Goal: Check status: Check status

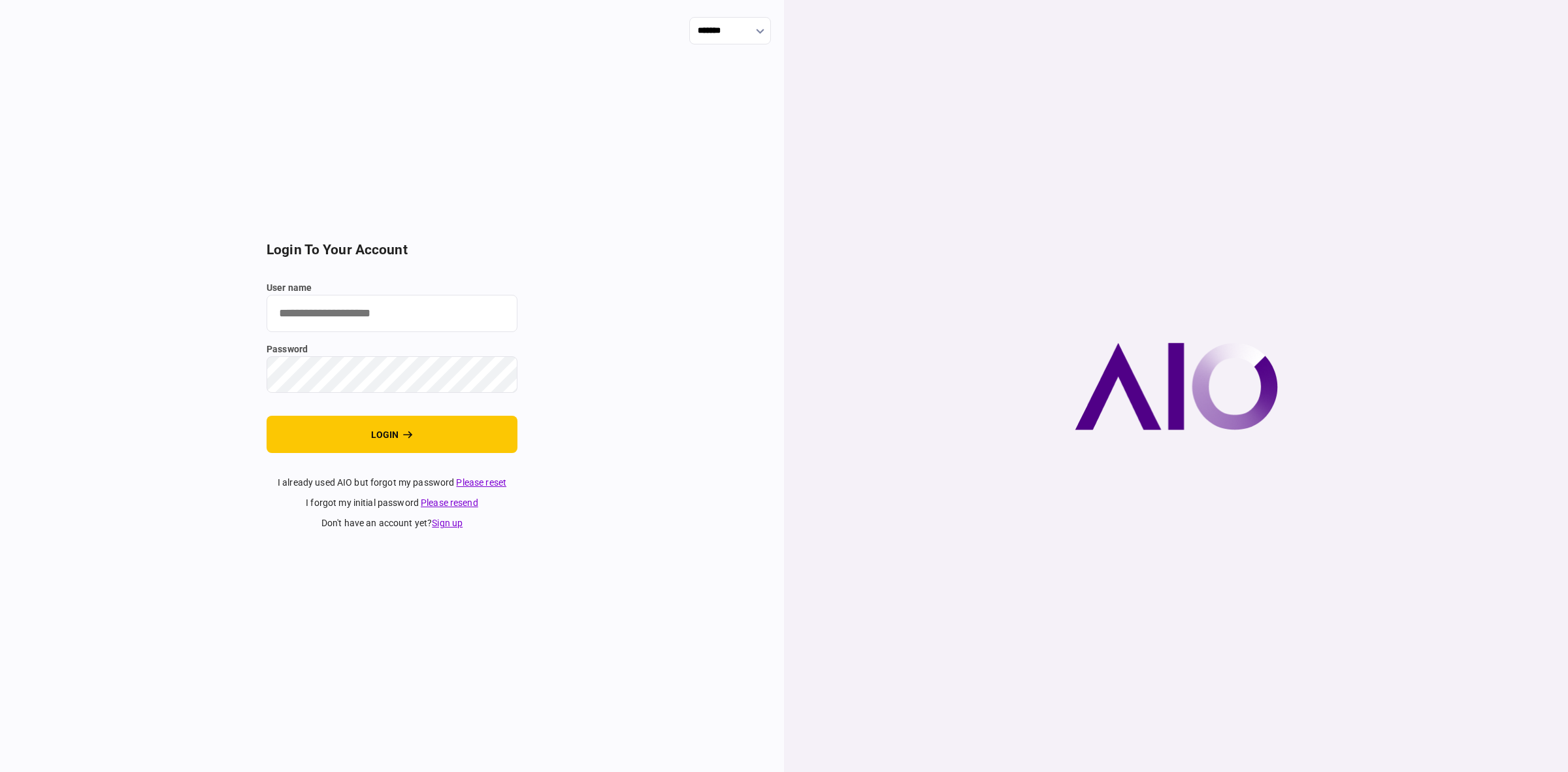
click at [296, 314] on input "user name" at bounding box center [392, 314] width 251 height 38
type input "******"
click at [318, 427] on button "login" at bounding box center [392, 434] width 251 height 38
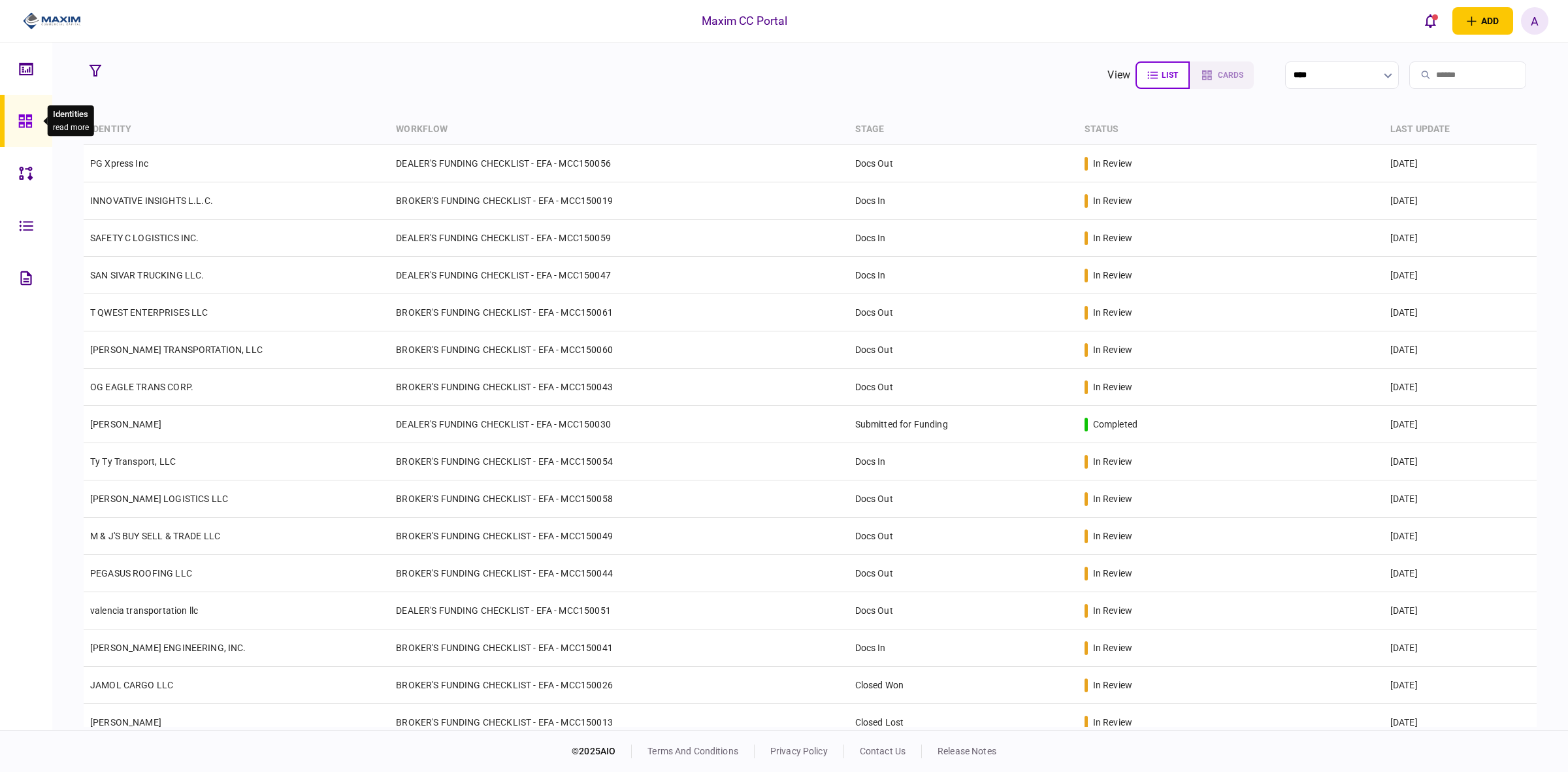
drag, startPoint x: 26, startPoint y: 119, endPoint x: 8, endPoint y: 123, distance: 18.4
click at [26, 119] on icon at bounding box center [24, 120] width 13 height 13
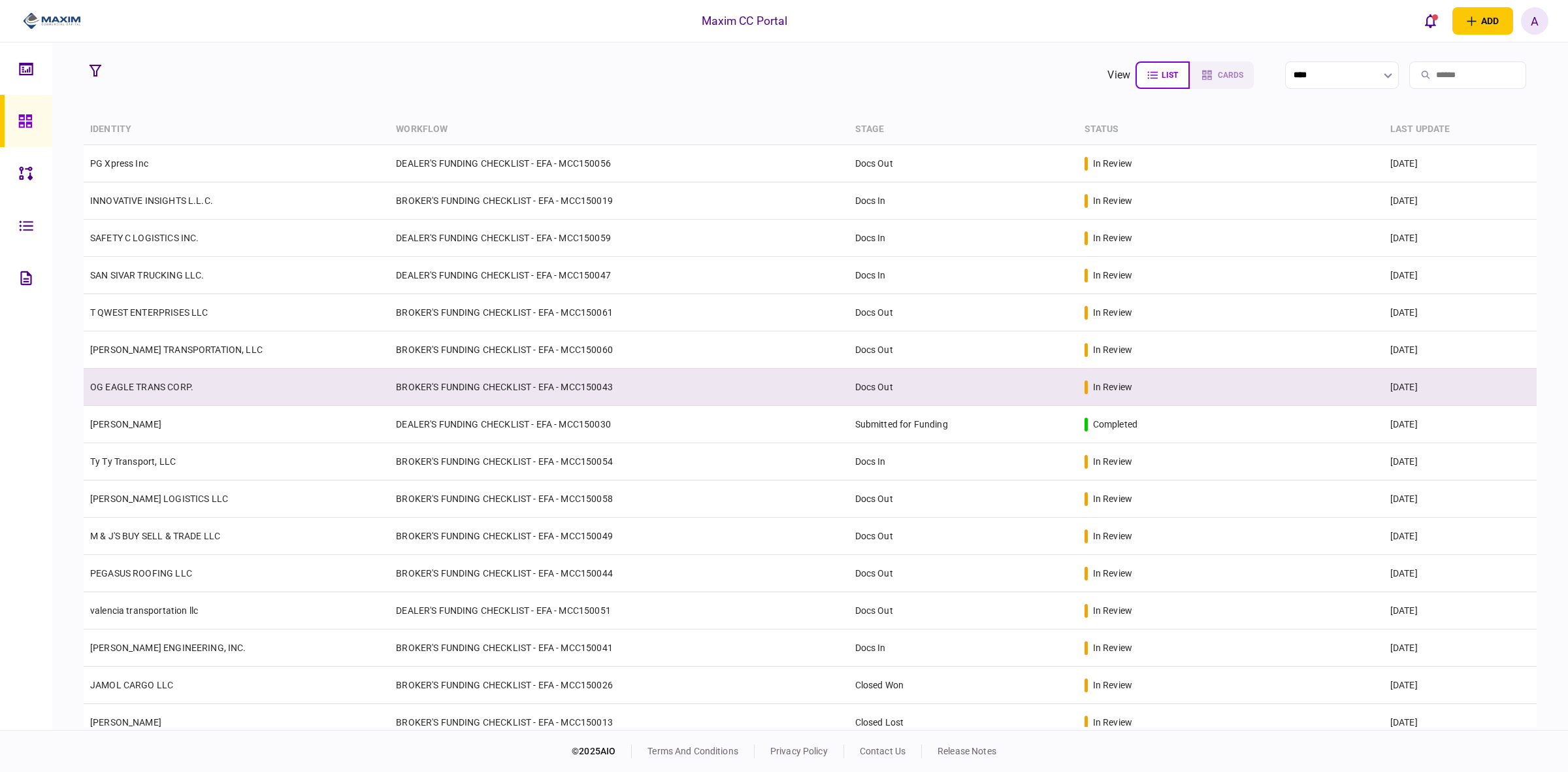
click at [125, 387] on link "OG EAGLE TRANS CORP." at bounding box center [142, 387] width 104 height 11
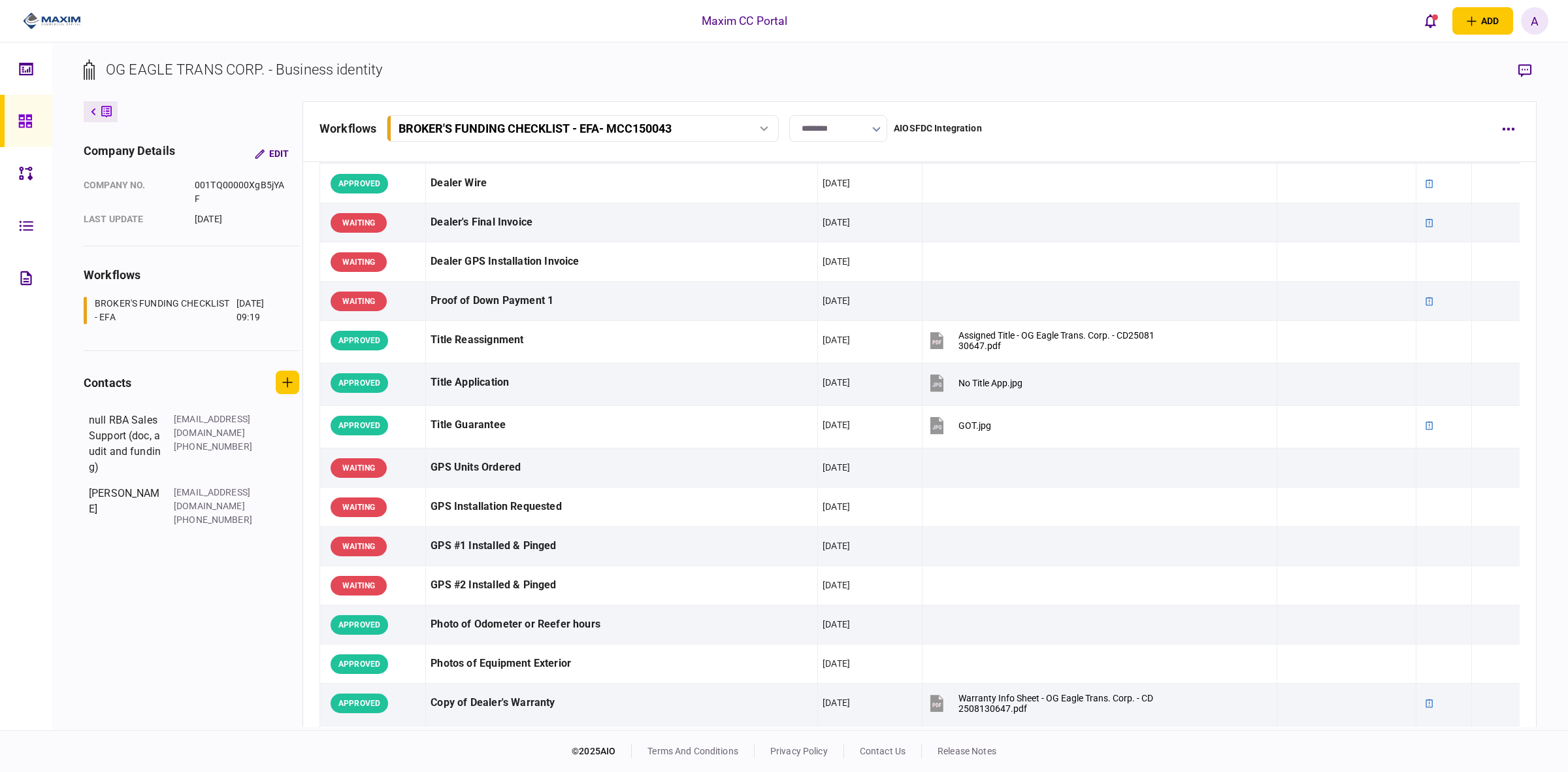
scroll to position [653, 0]
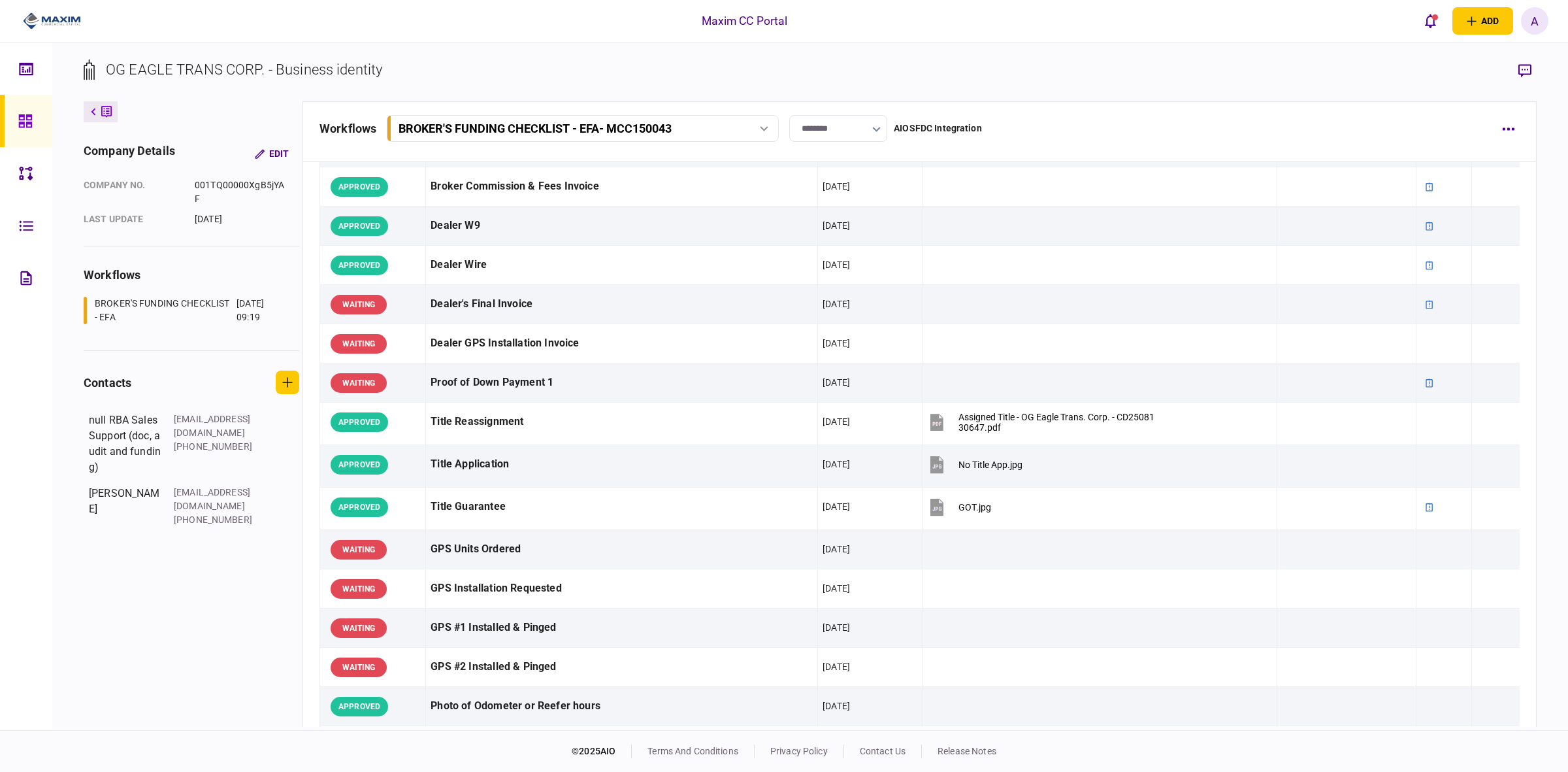
click at [1035, 49] on div "OG EAGLE TRANS CORP. - Business identity company details Edit company no. 001TQ…" at bounding box center [810, 386] width 1516 height 687
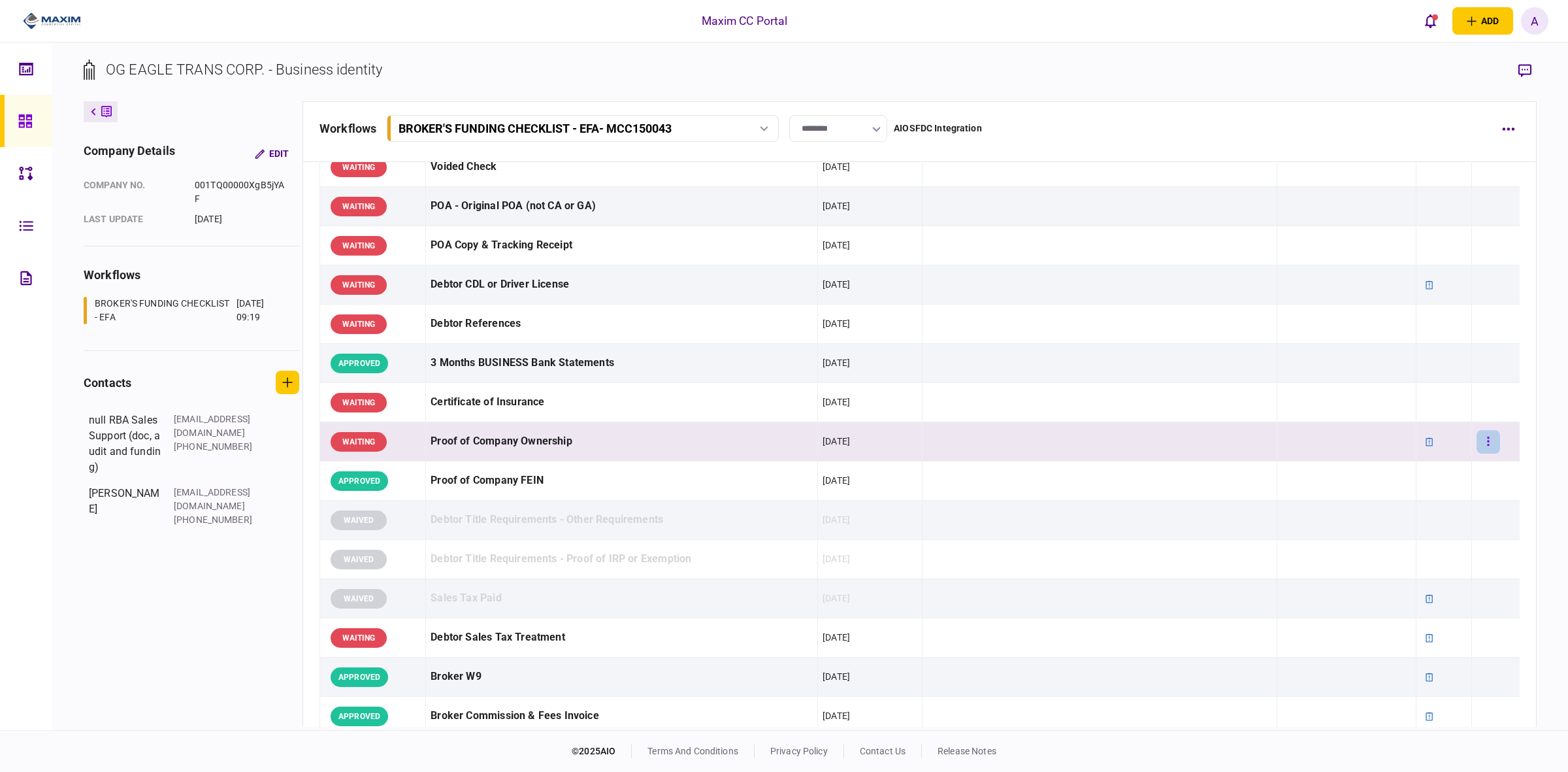
click at [1488, 438] on icon "button" at bounding box center [1488, 441] width 2 height 9
click at [95, 692] on div at bounding box center [784, 386] width 1568 height 772
click at [1476, 440] on button "button" at bounding box center [1488, 441] width 23 height 23
click at [1384, 494] on span "edit note" at bounding box center [1379, 497] width 41 height 16
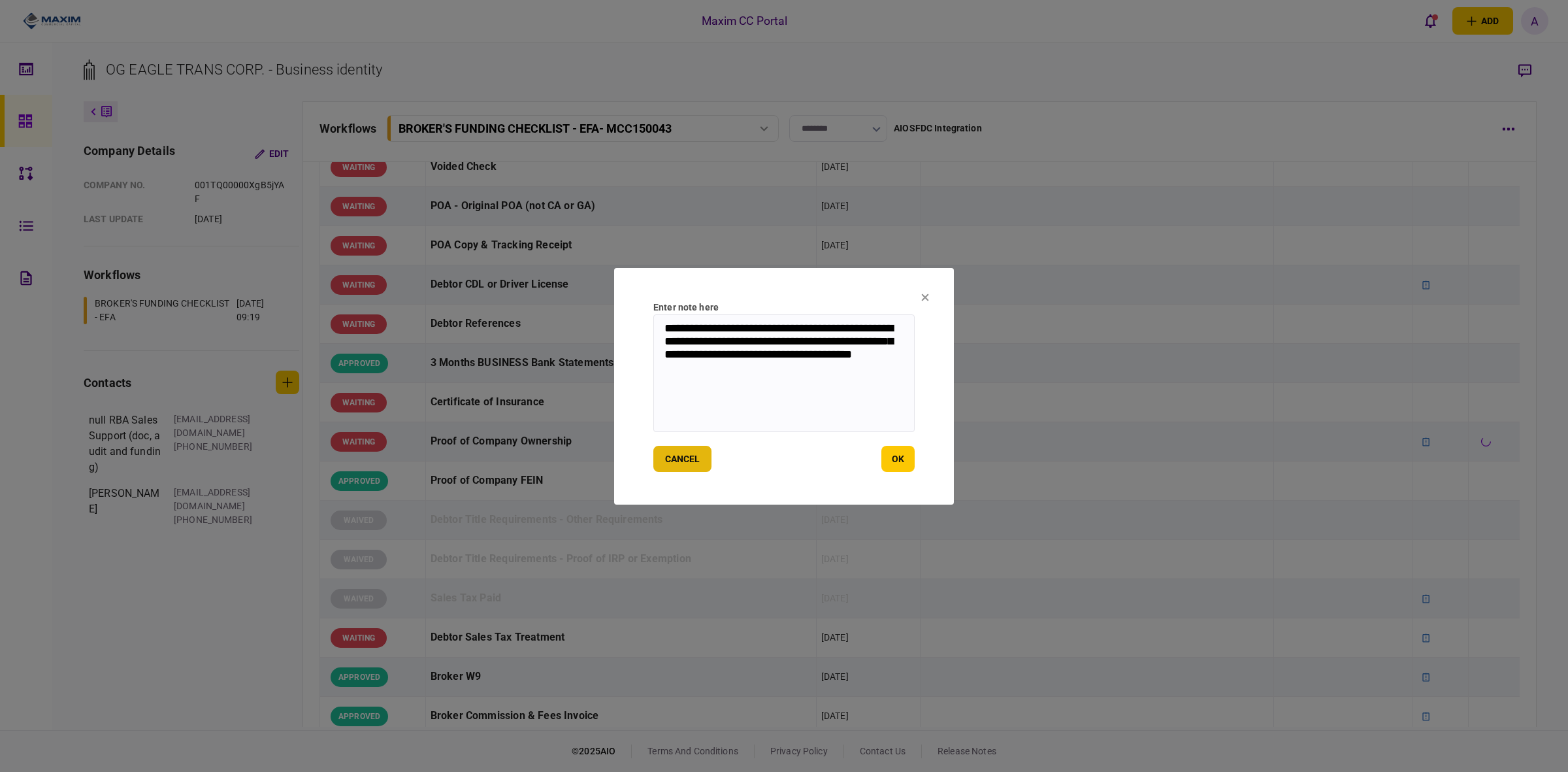
click at [683, 453] on button "cancel" at bounding box center [683, 458] width 59 height 26
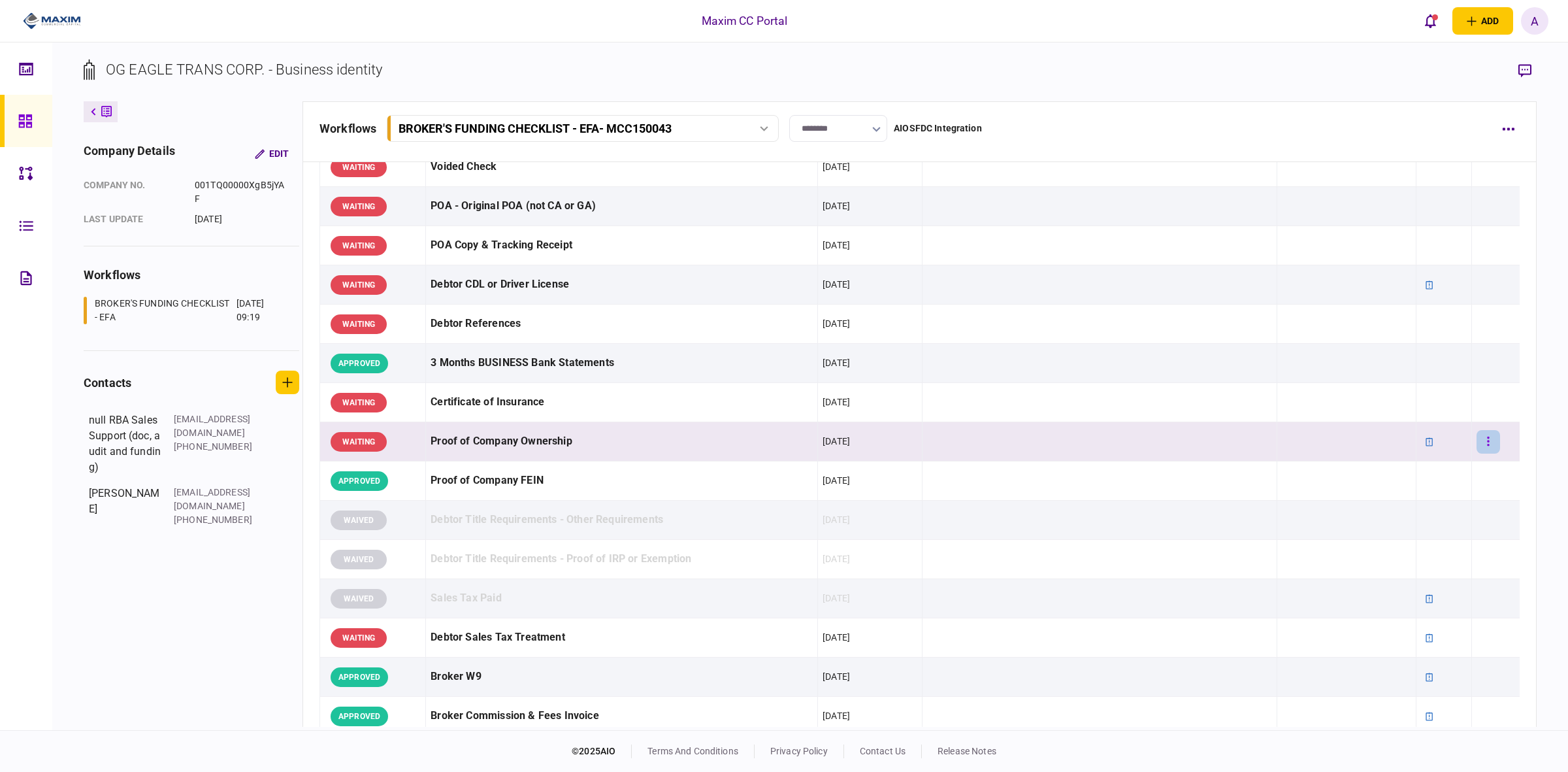
click at [1483, 437] on button "button" at bounding box center [1488, 441] width 23 height 23
click at [200, 628] on div at bounding box center [784, 386] width 1568 height 772
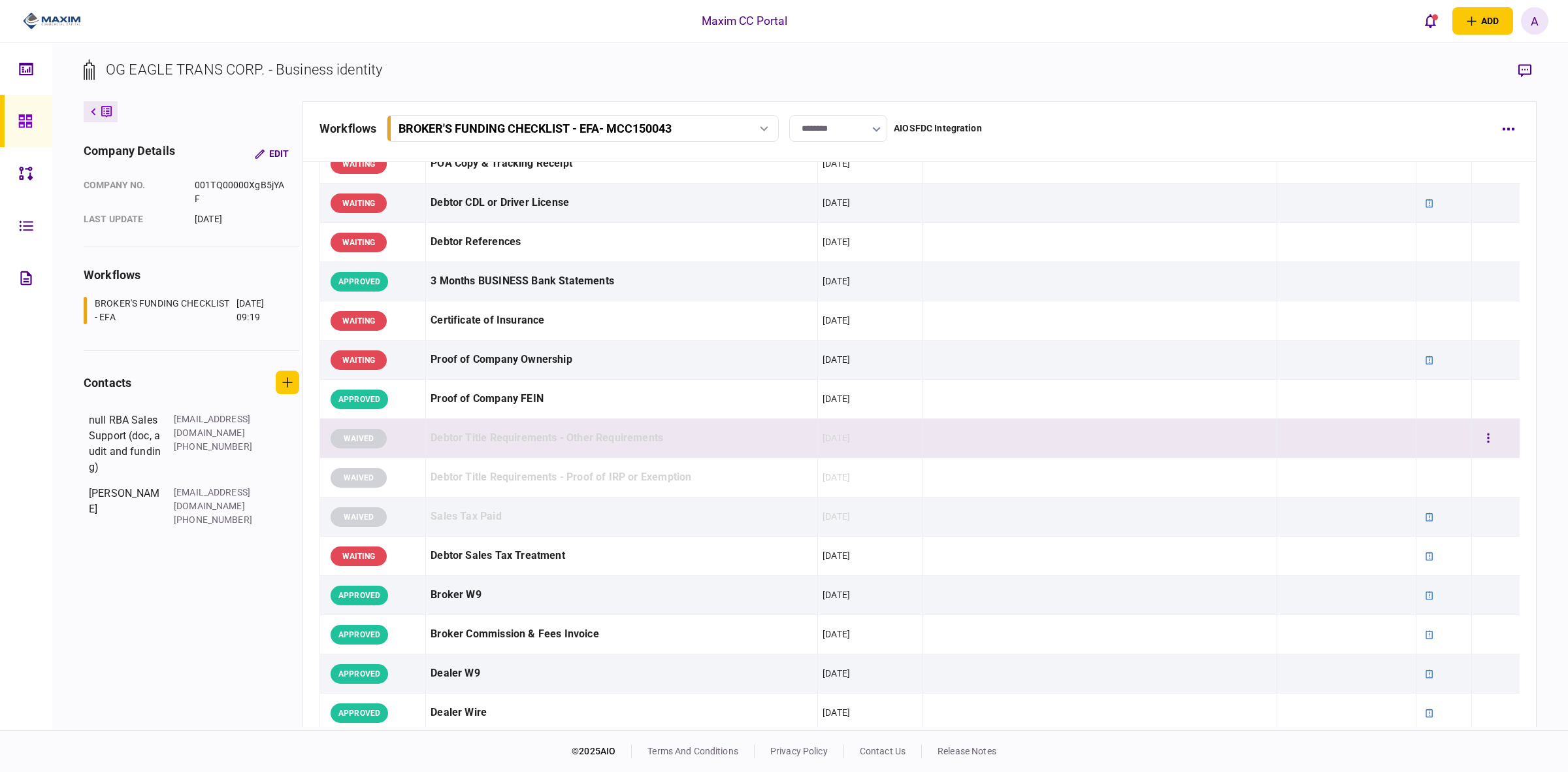
scroll to position [0, 0]
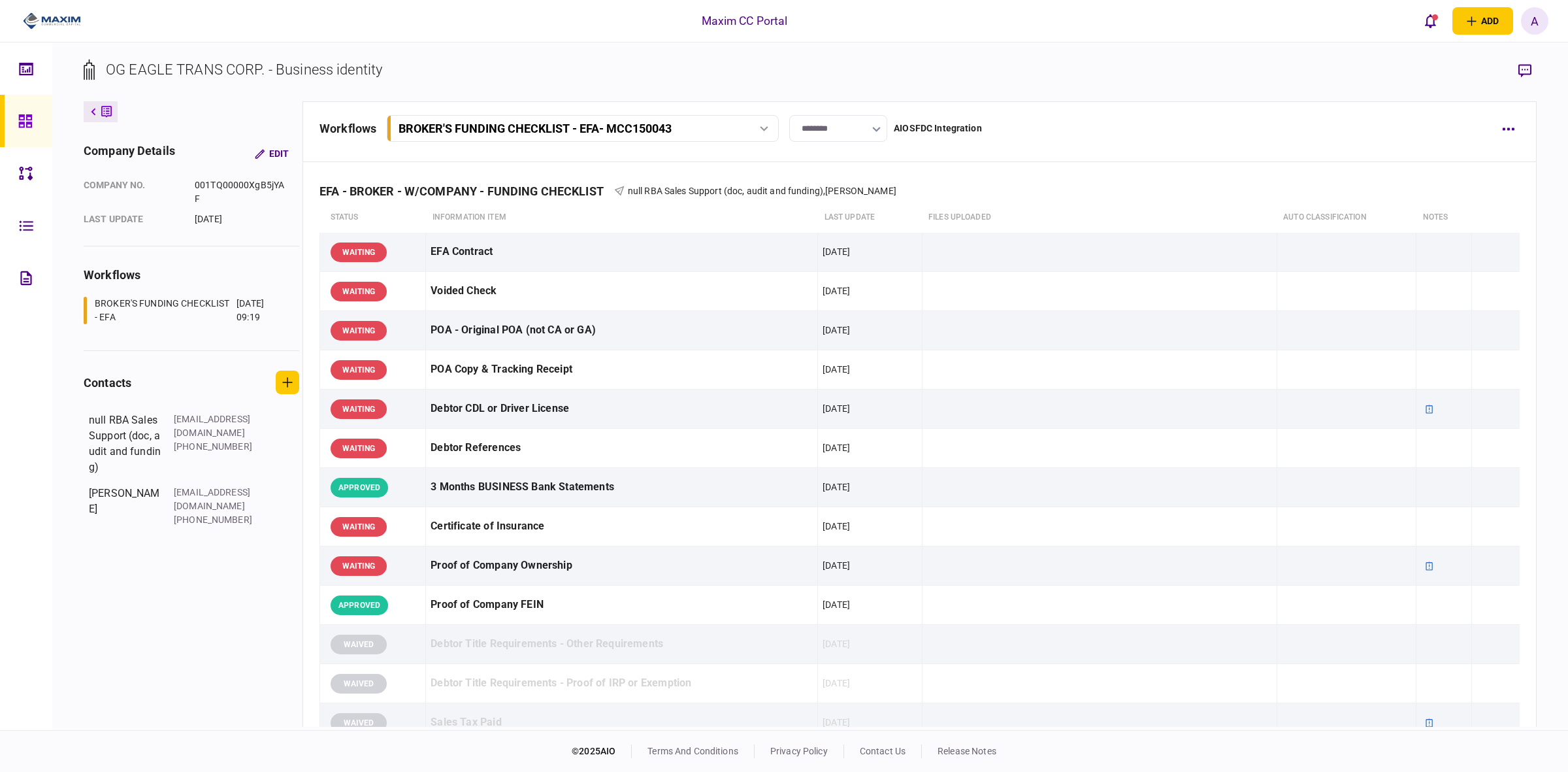
drag, startPoint x: 219, startPoint y: 581, endPoint x: 275, endPoint y: 563, distance: 58.8
click at [219, 580] on div "company details Edit company no. 001TQ00000XgB5jYAF last update 10 Sep 2025 wor…" at bounding box center [193, 414] width 219 height 626
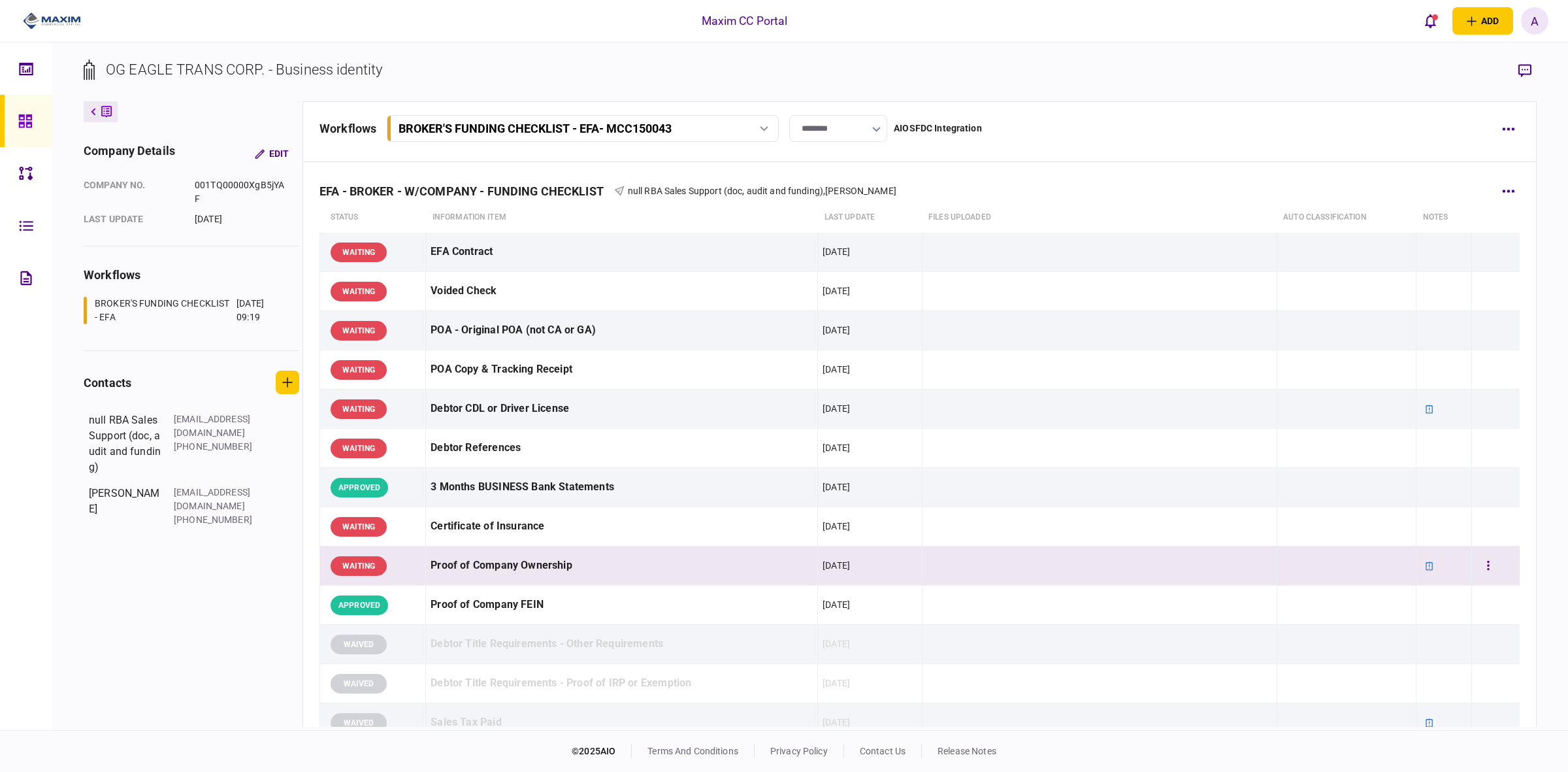
click at [480, 566] on div "Proof of Company Ownership" at bounding box center [622, 565] width 383 height 29
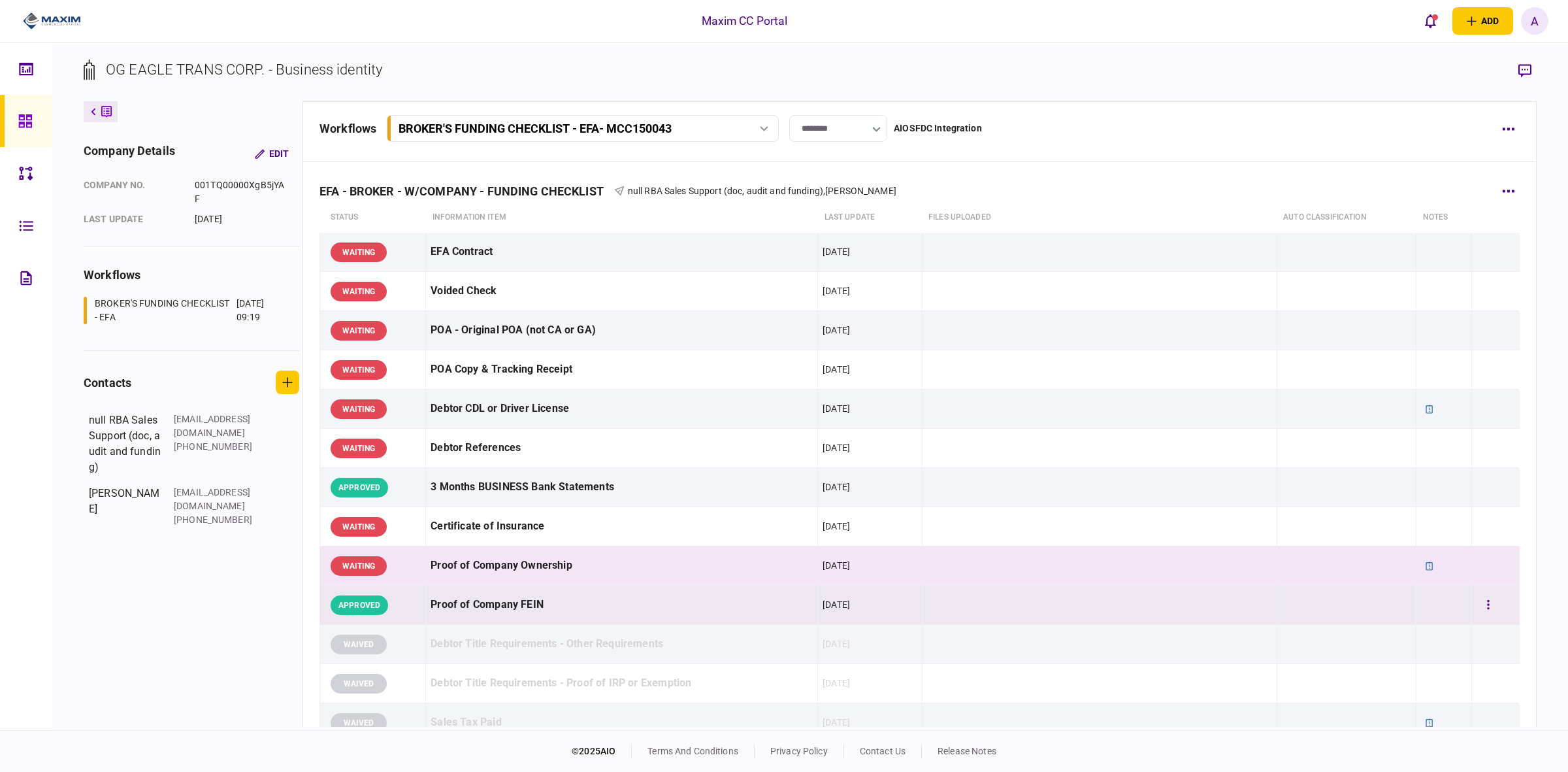
scroll to position [82, 0]
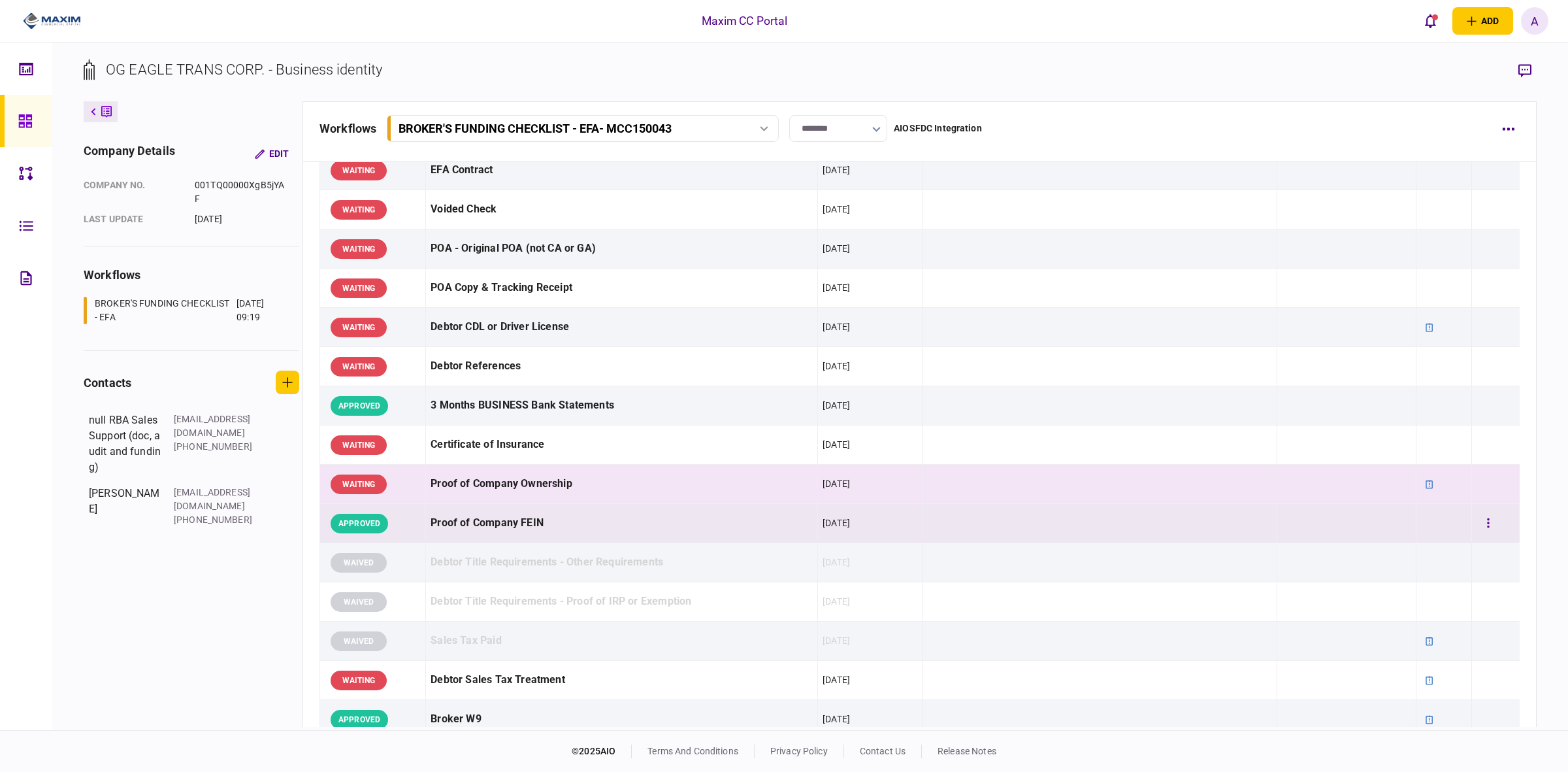
click at [474, 520] on div "Proof of Company FEIN" at bounding box center [622, 523] width 383 height 29
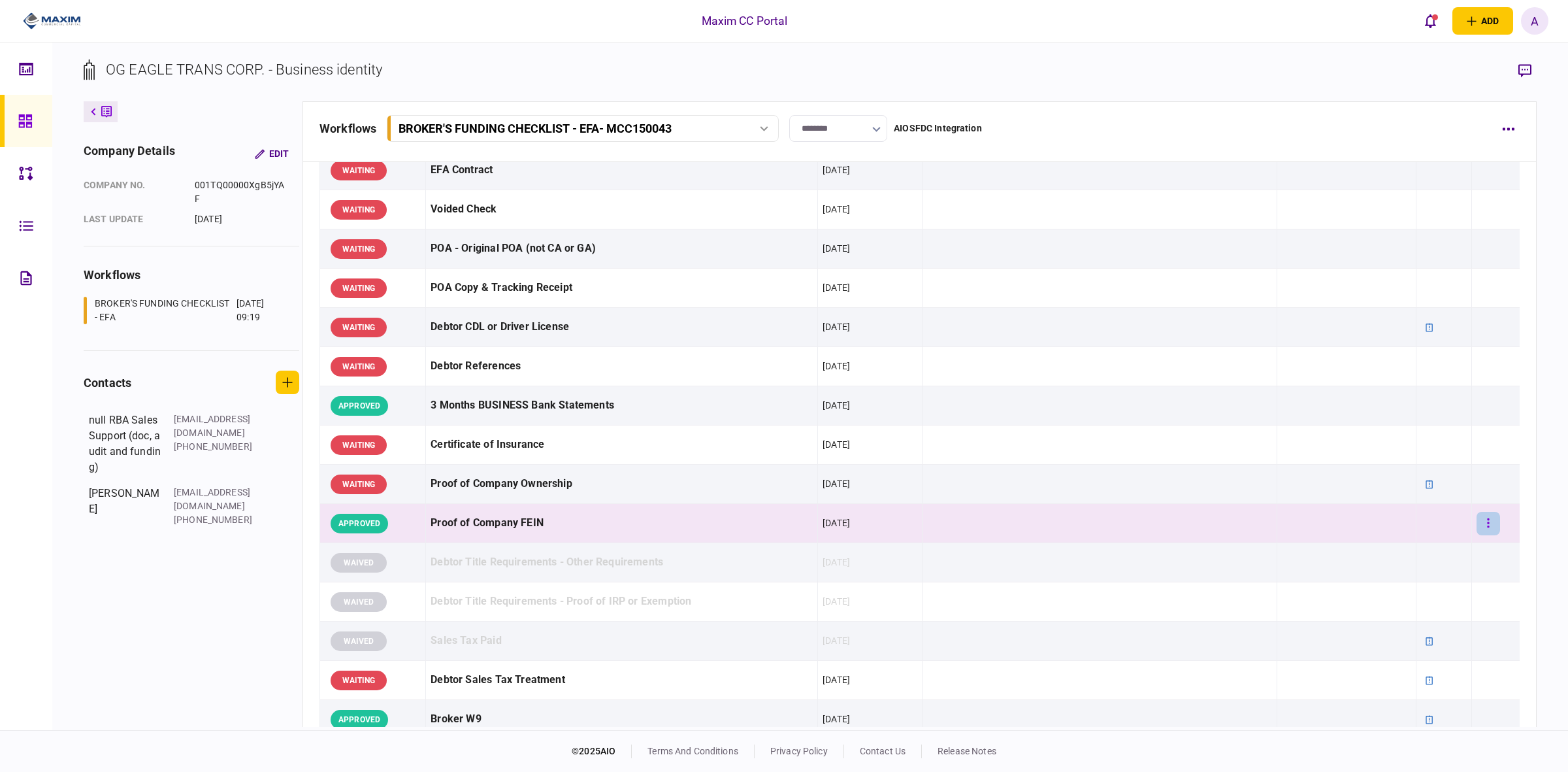
click at [1487, 518] on icon "button" at bounding box center [1488, 523] width 2 height 13
click at [455, 519] on div at bounding box center [784, 386] width 1568 height 772
click at [368, 528] on div "APPROVED" at bounding box center [359, 524] width 58 height 20
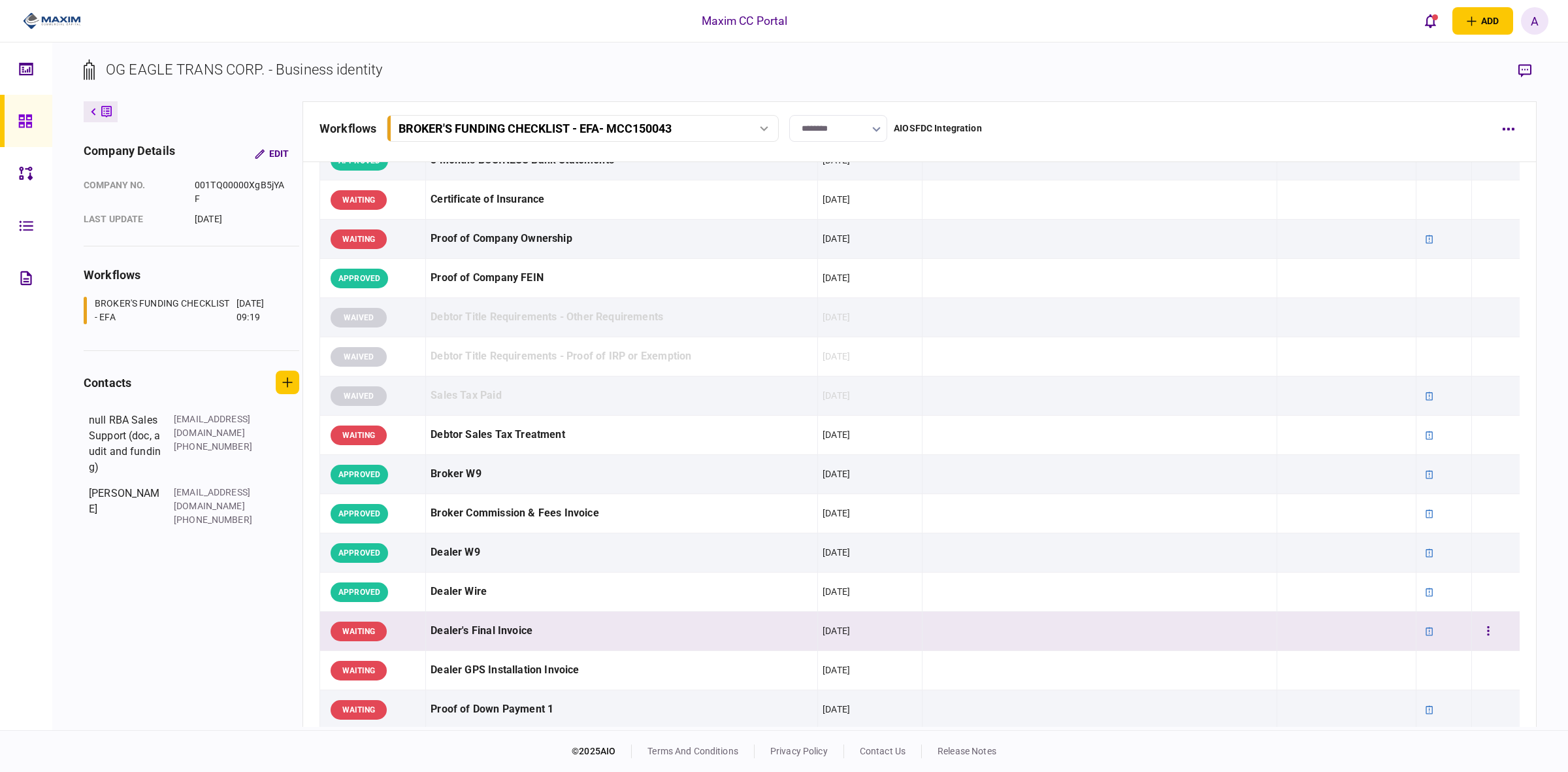
scroll to position [653, 0]
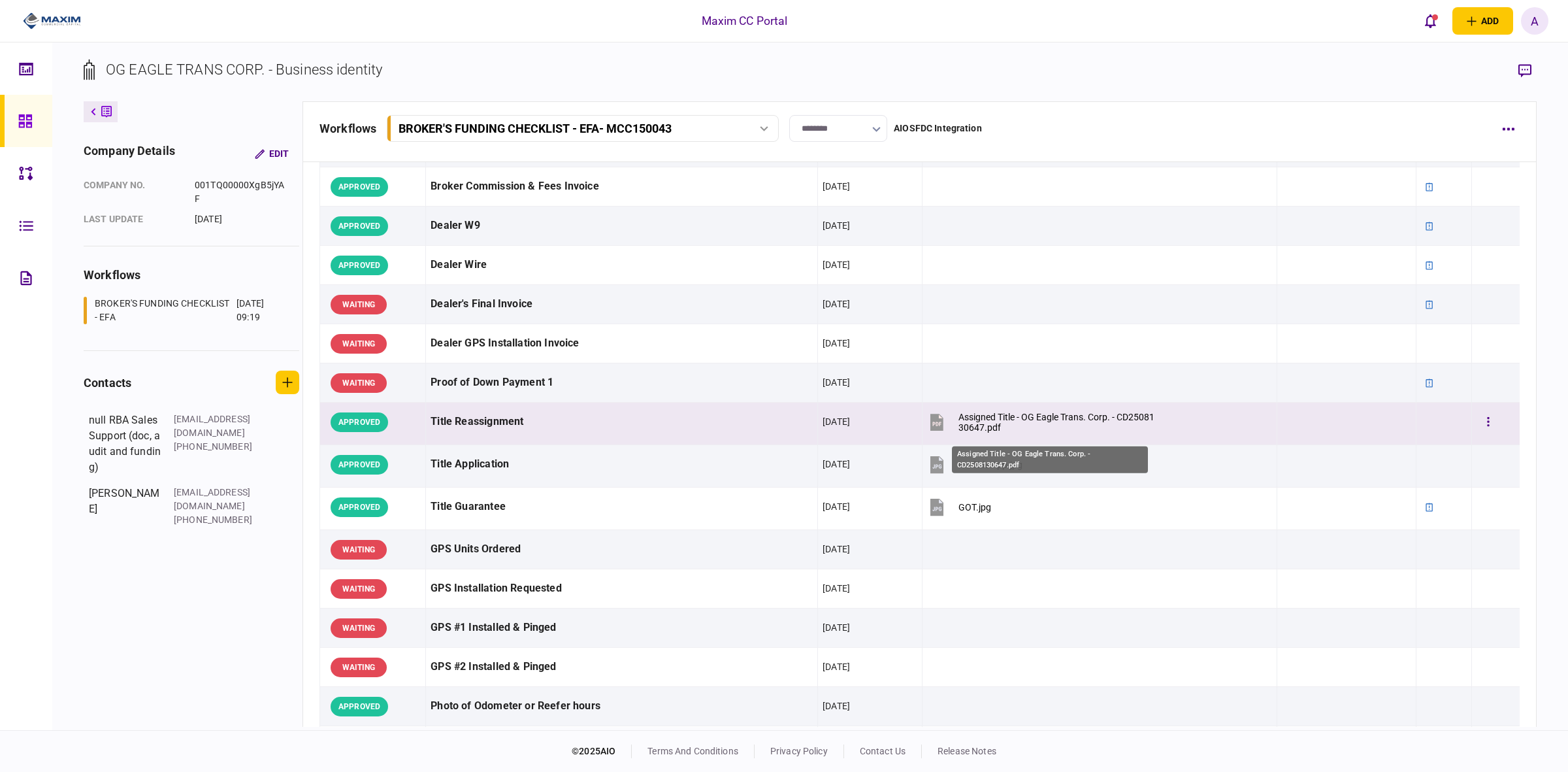
click at [974, 422] on div "Assigned Title - OG Eagle Trans. Corp. - CD2508130647.pdf" at bounding box center [1057, 422] width 197 height 21
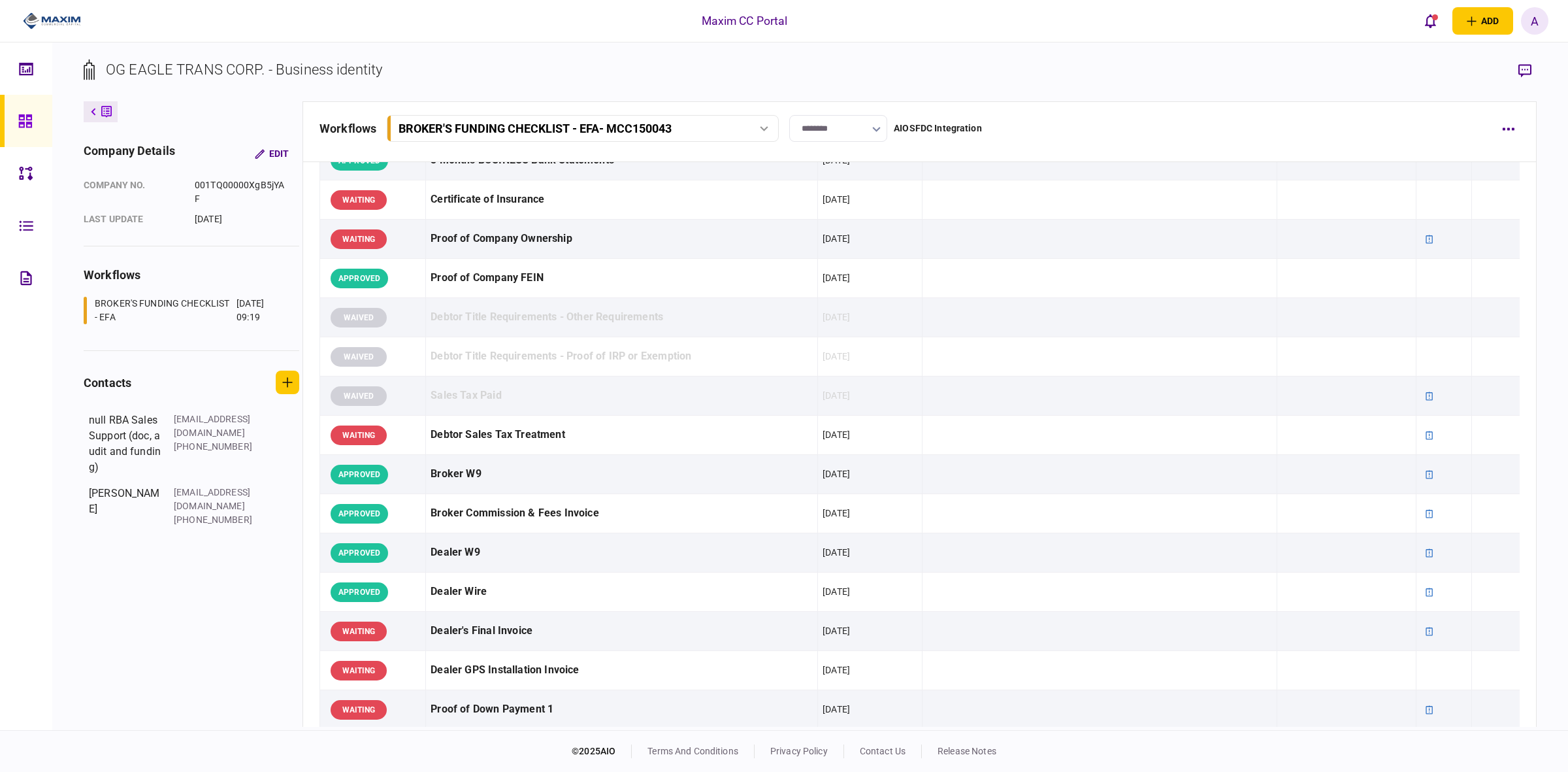
scroll to position [245, 0]
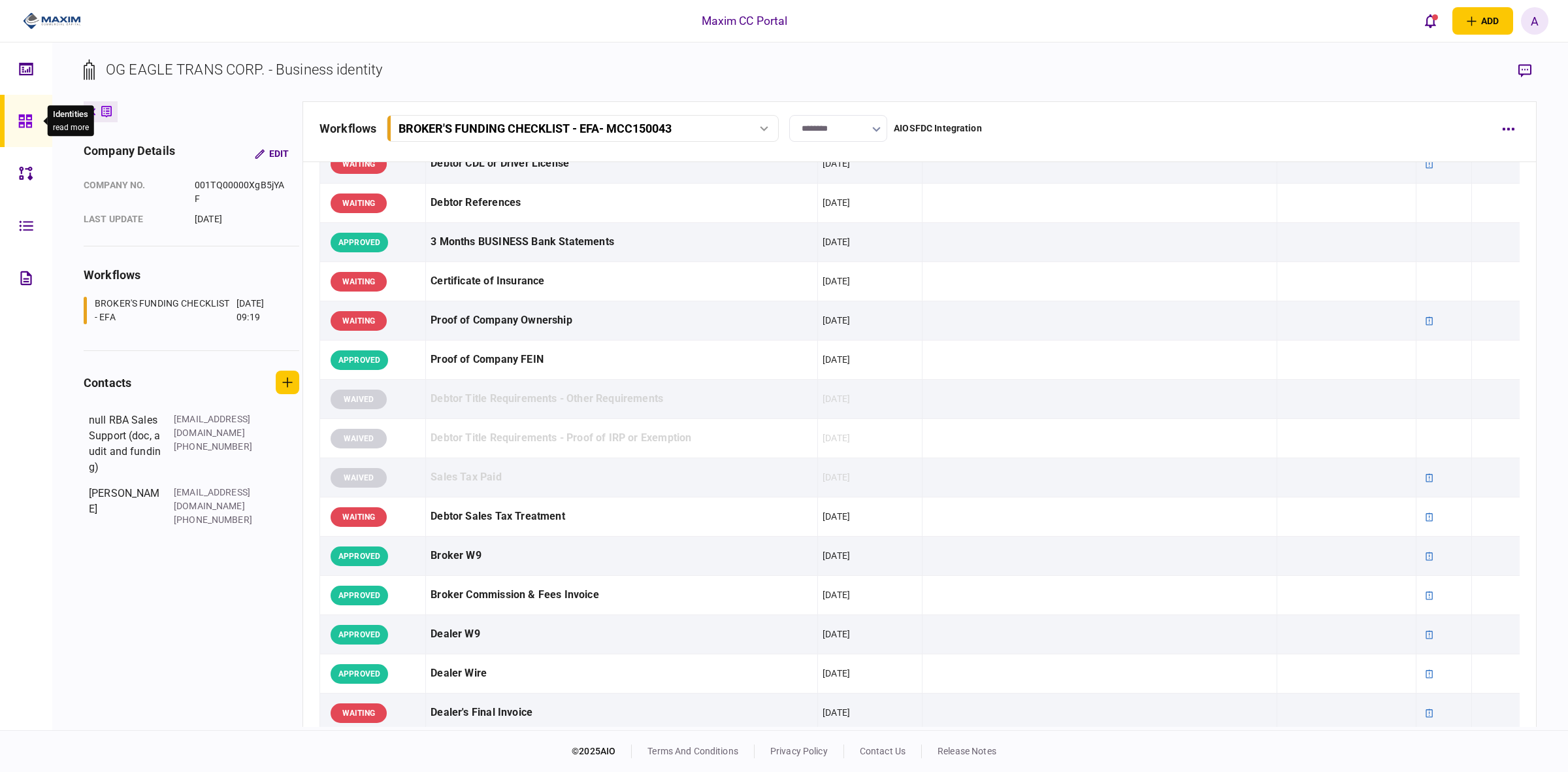
click at [27, 114] on icon at bounding box center [24, 120] width 13 height 13
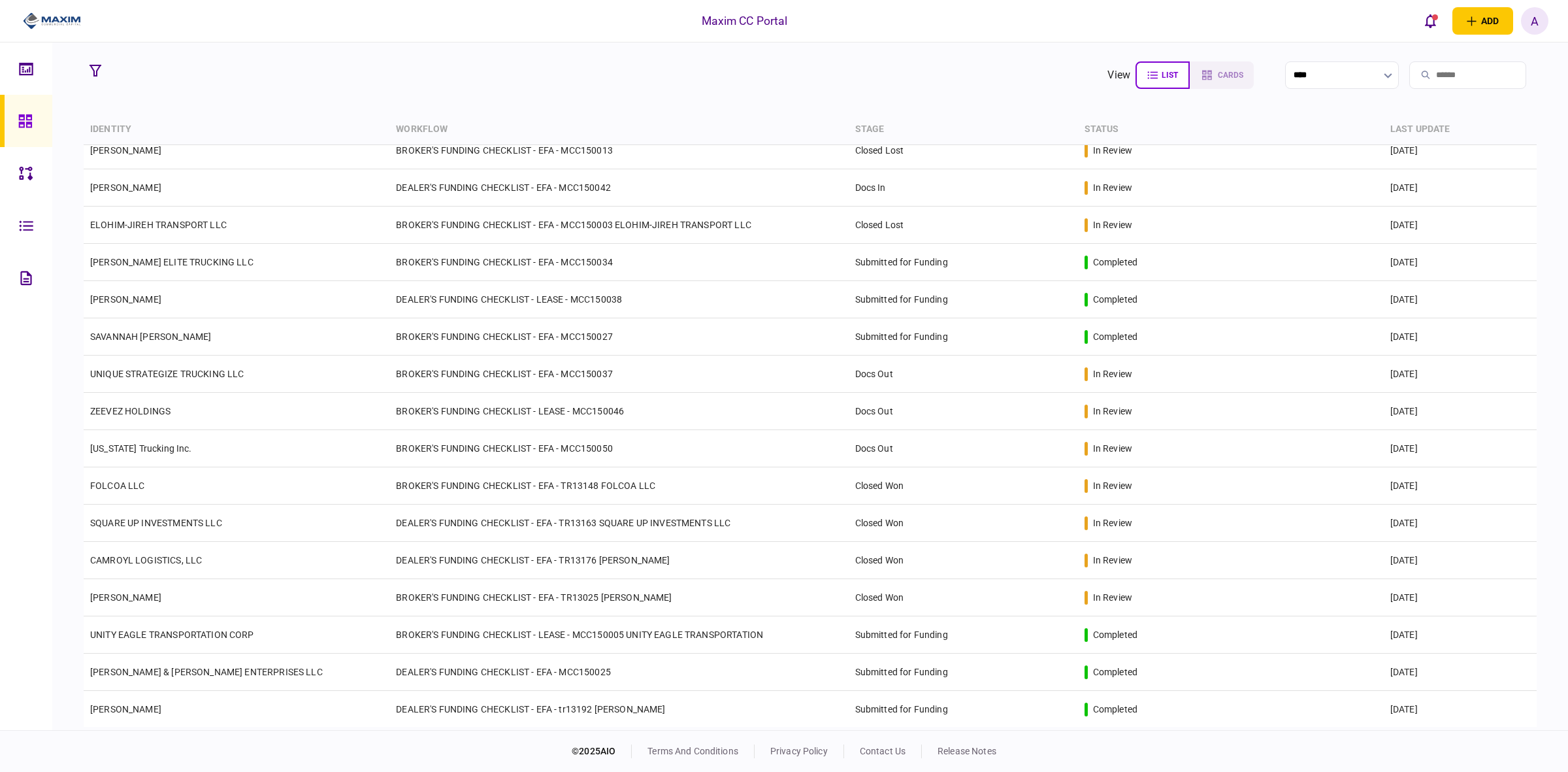
scroll to position [951, 0]
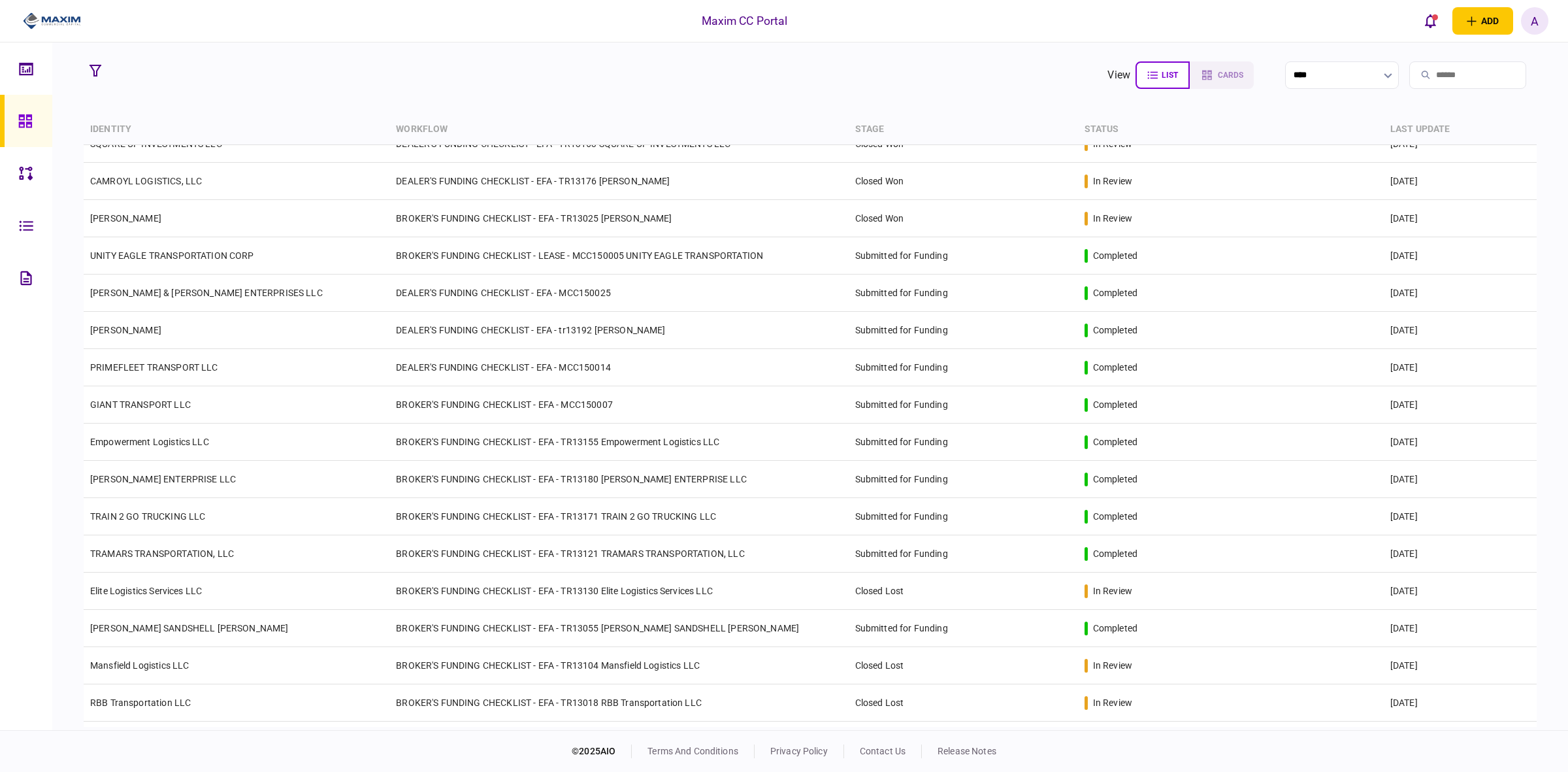
click at [1479, 79] on input "search" at bounding box center [1468, 75] width 117 height 28
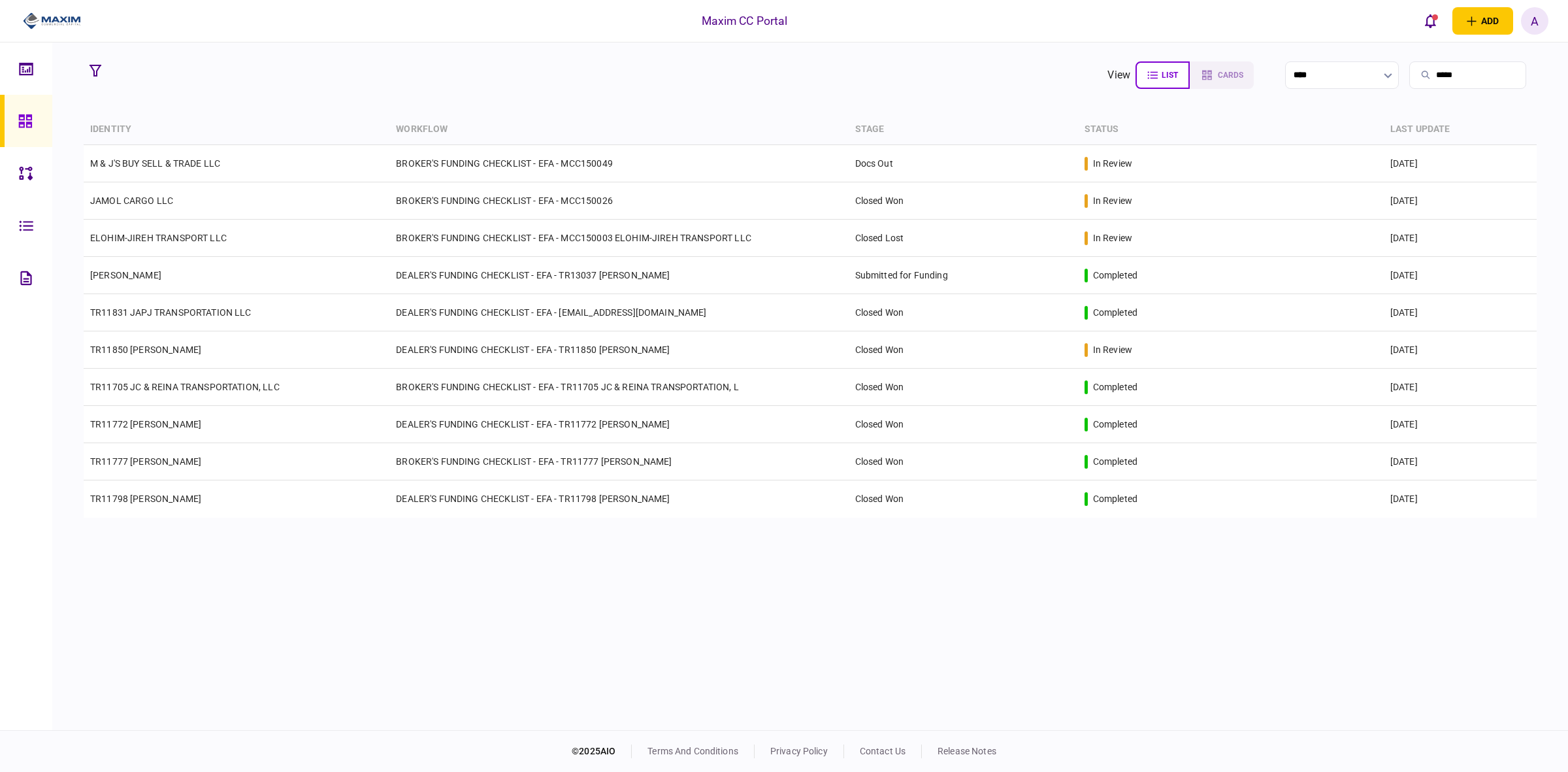
type input "******"
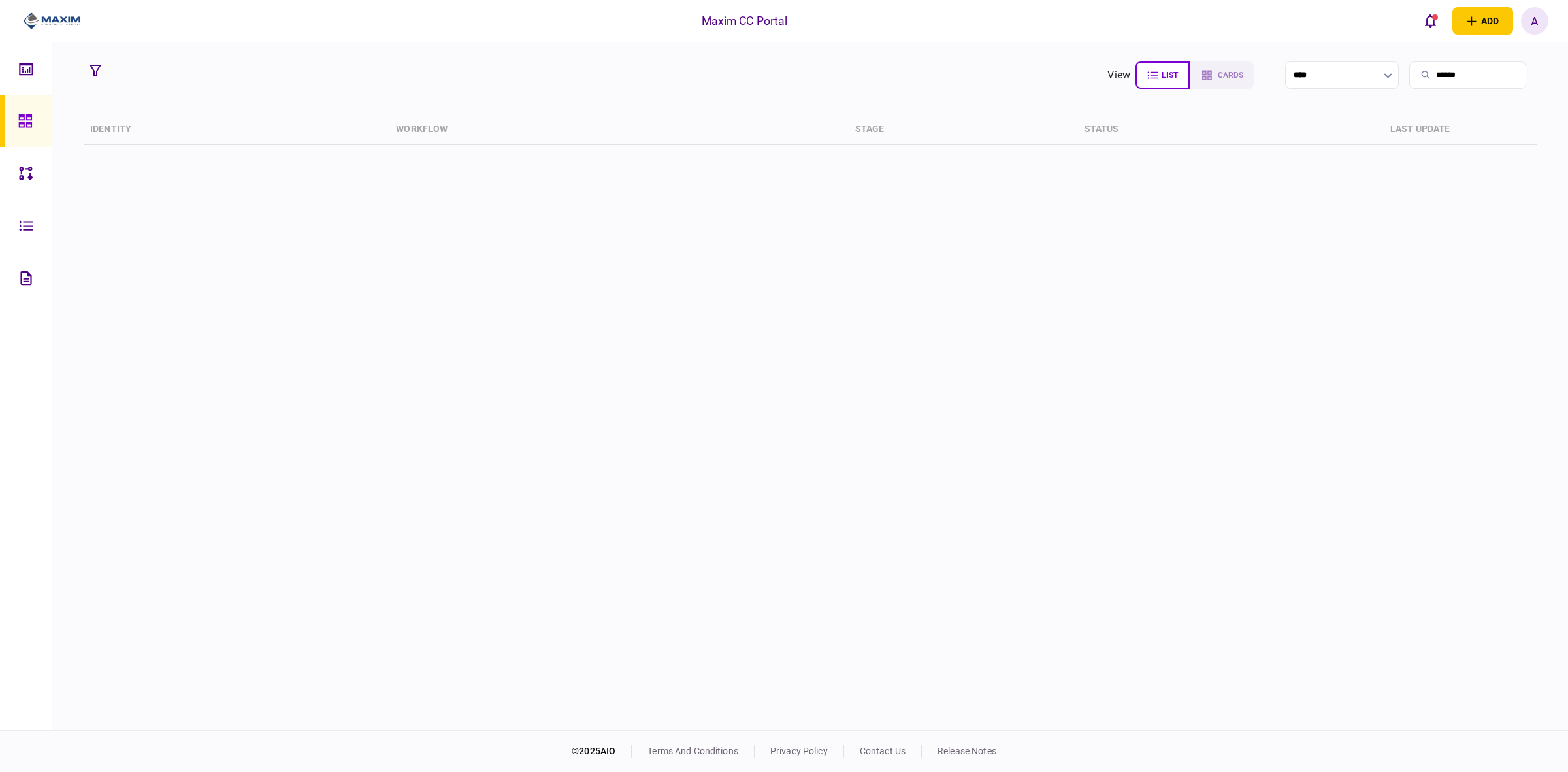
click at [1428, 72] on input "******" at bounding box center [1468, 75] width 117 height 28
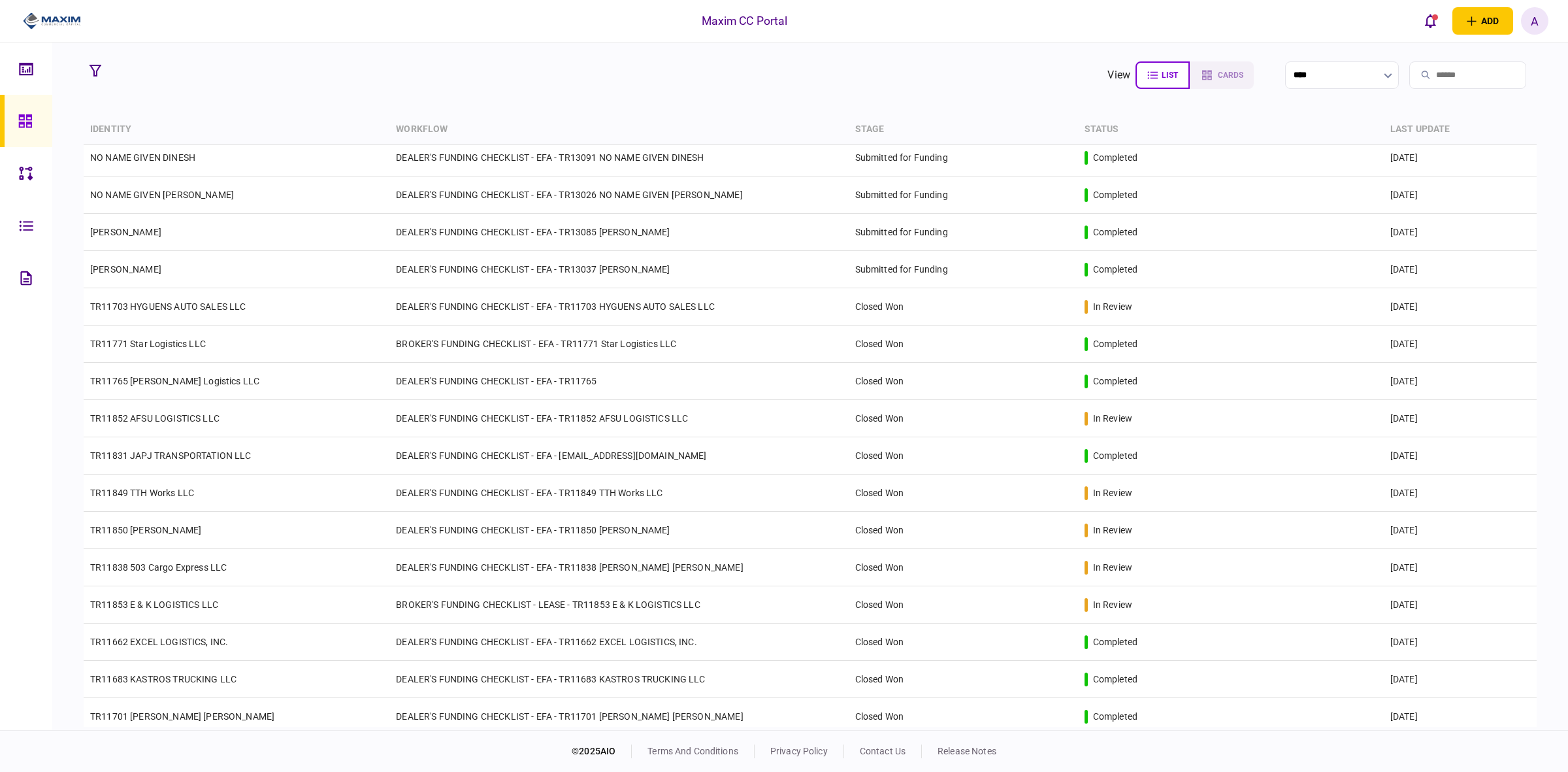
scroll to position [1407, 0]
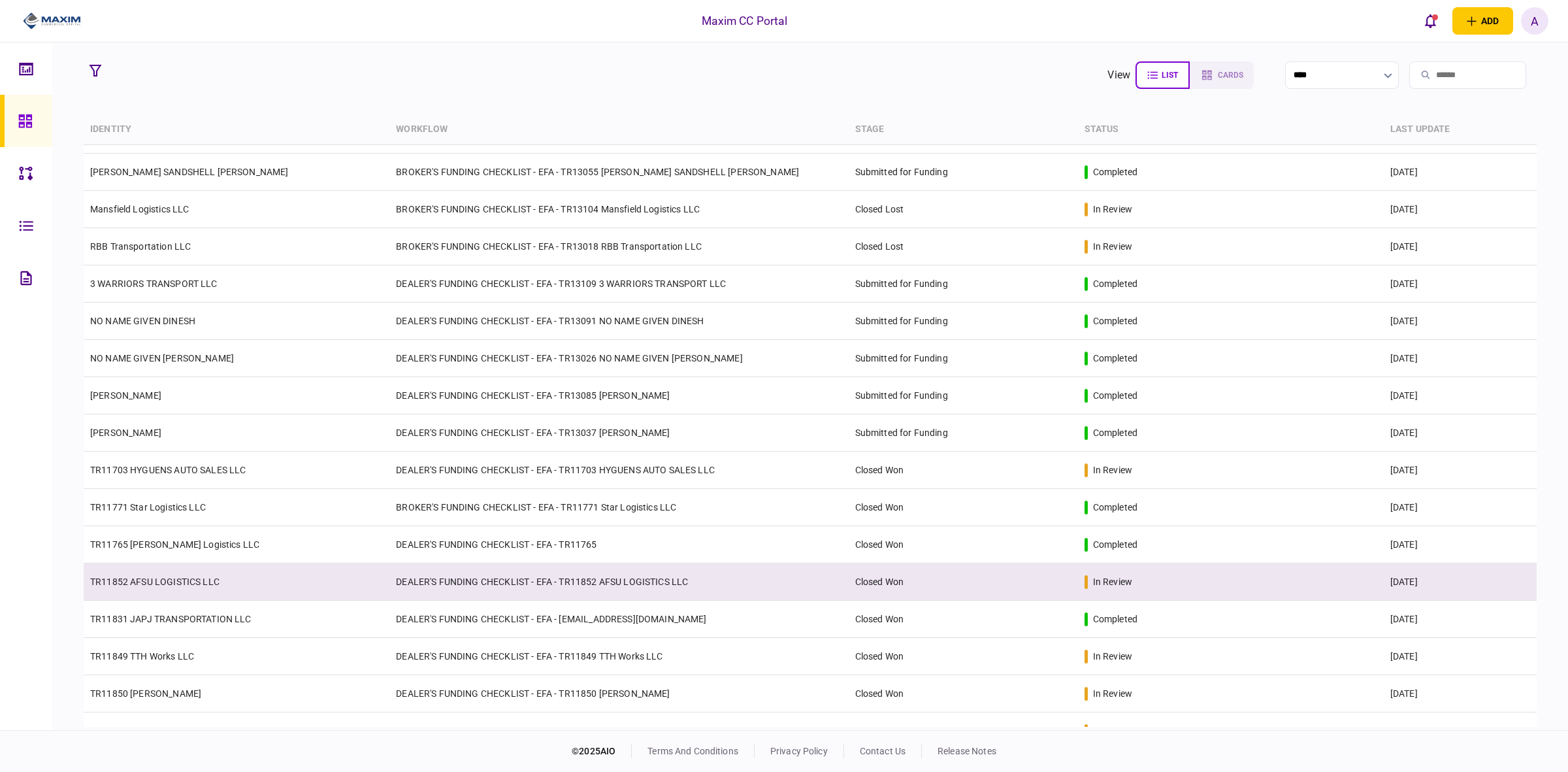
click at [423, 575] on td "DEALER'S FUNDING CHECKLIST - EFA - TR11852 AFSU LOGISTICS LLC" at bounding box center [618, 582] width 458 height 38
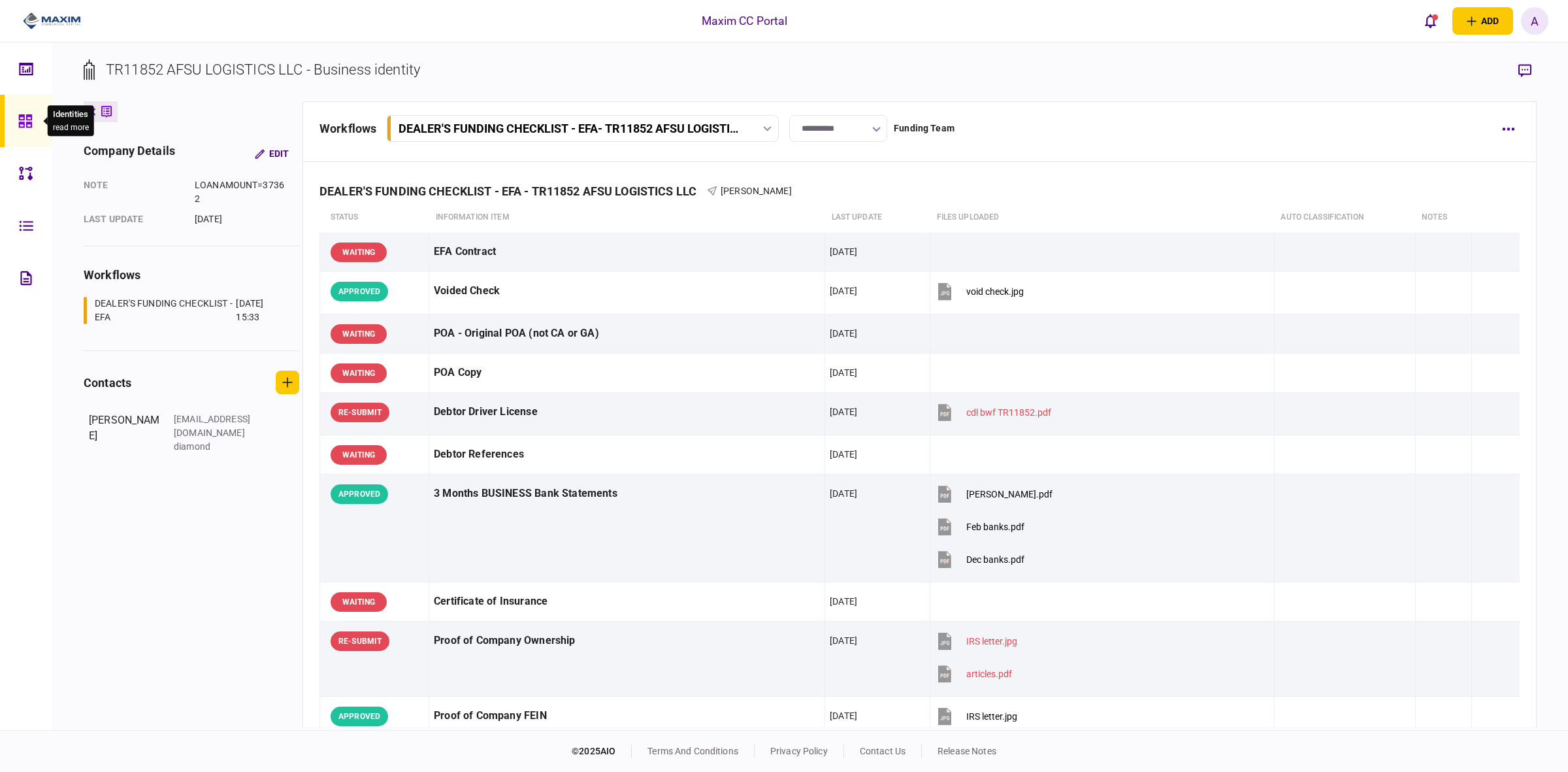
click at [23, 125] on icon at bounding box center [24, 120] width 13 height 13
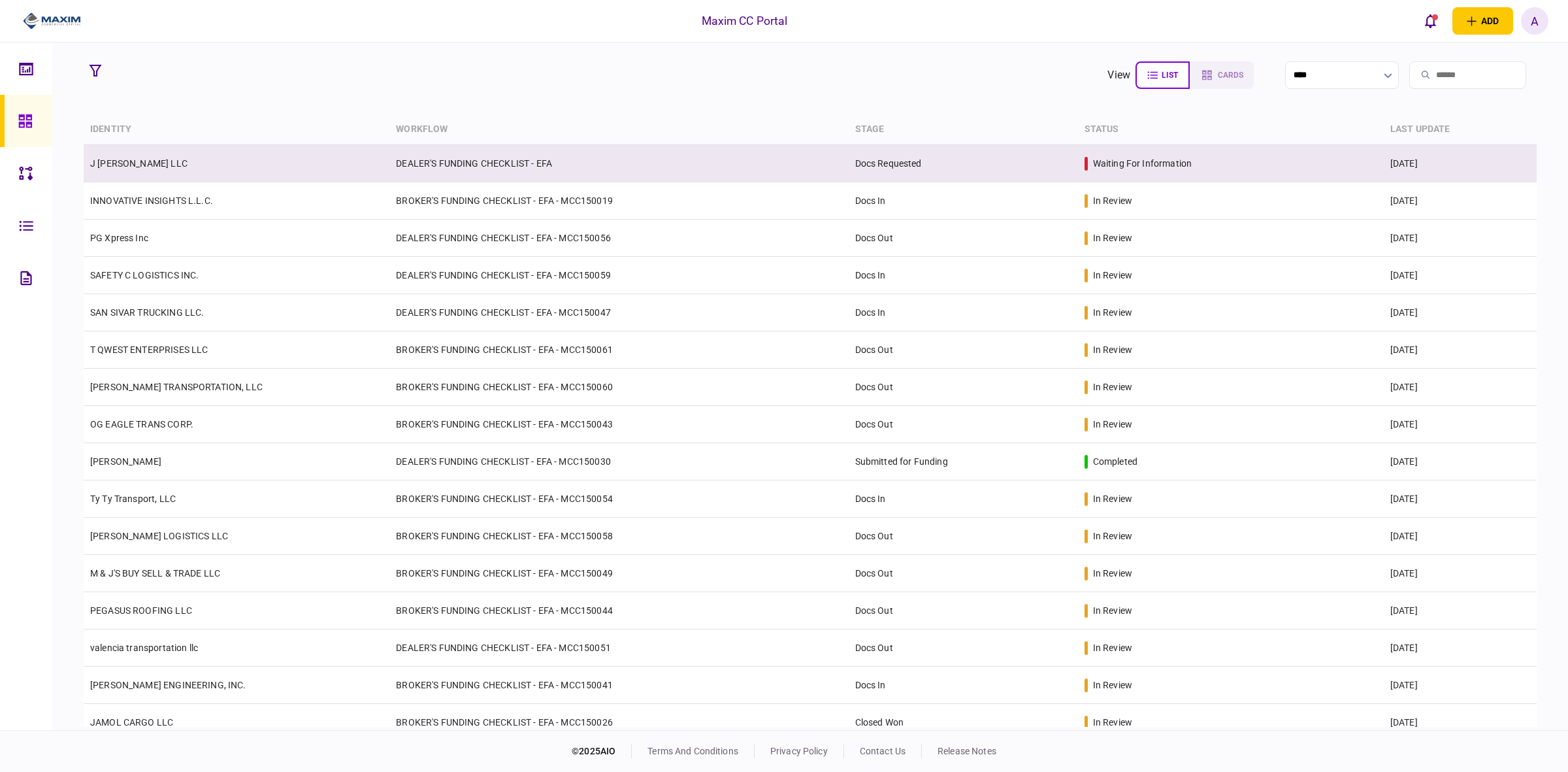
click at [461, 161] on td "DEALER'S FUNDING CHECKLIST - EFA" at bounding box center [618, 164] width 458 height 38
